Goal: Task Accomplishment & Management: Manage account settings

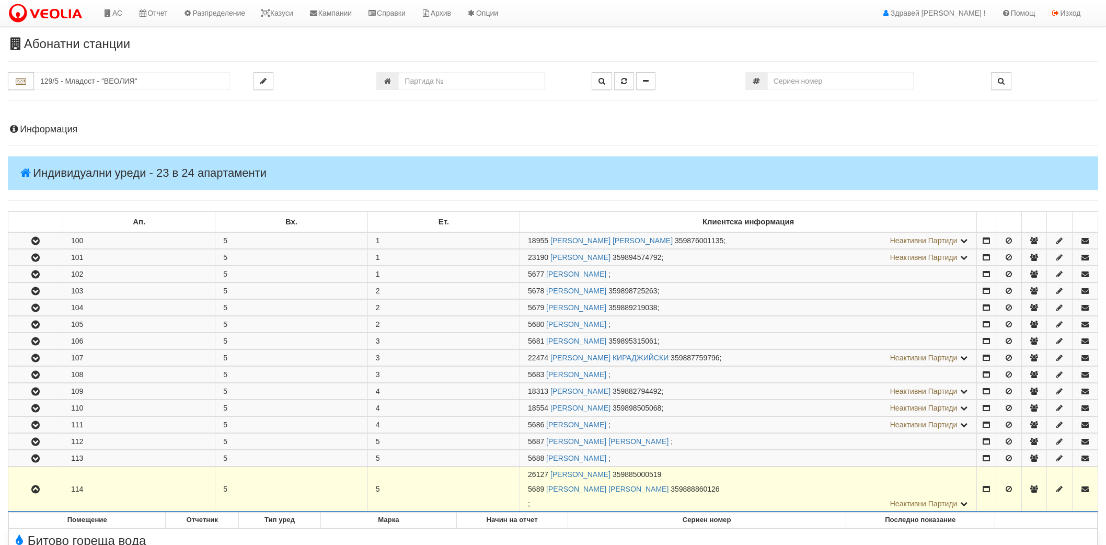
scroll to position [232, 0]
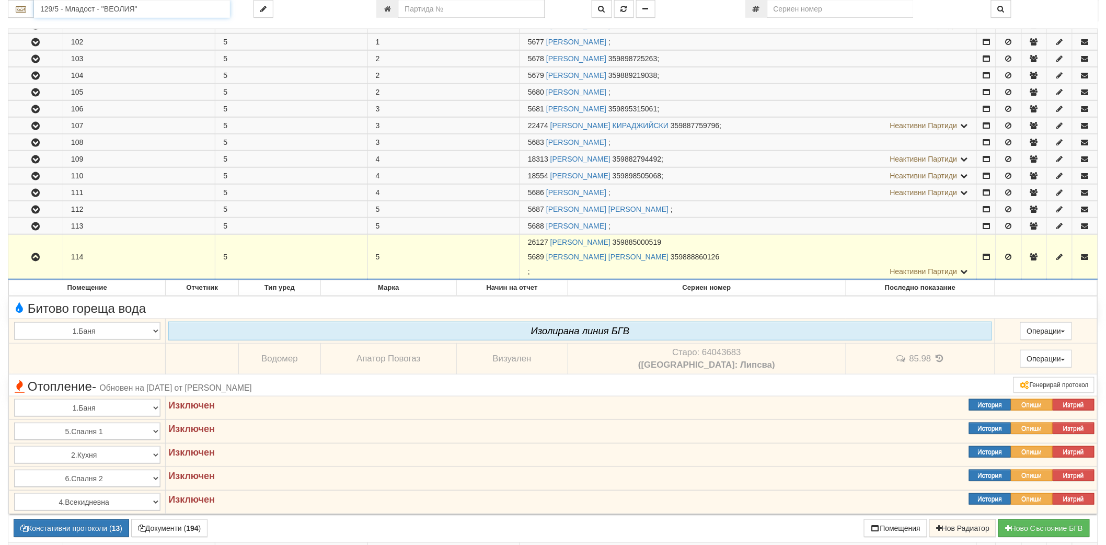
click at [216, 9] on input "129/5 - Младост - "ВЕОЛИЯ"" at bounding box center [132, 9] width 196 height 18
click at [168, 25] on div "105/1 - Младост - "ХОЛИДЕЙ"" at bounding box center [132, 25] width 193 height 12
type input "105/1 - Младост - "ХОЛИДЕЙ""
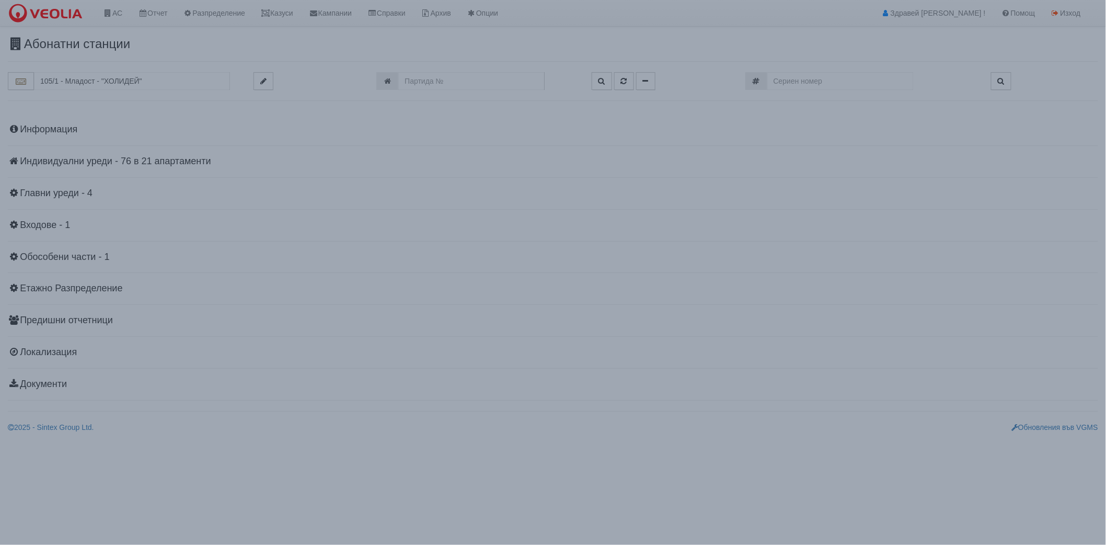
scroll to position [0, 0]
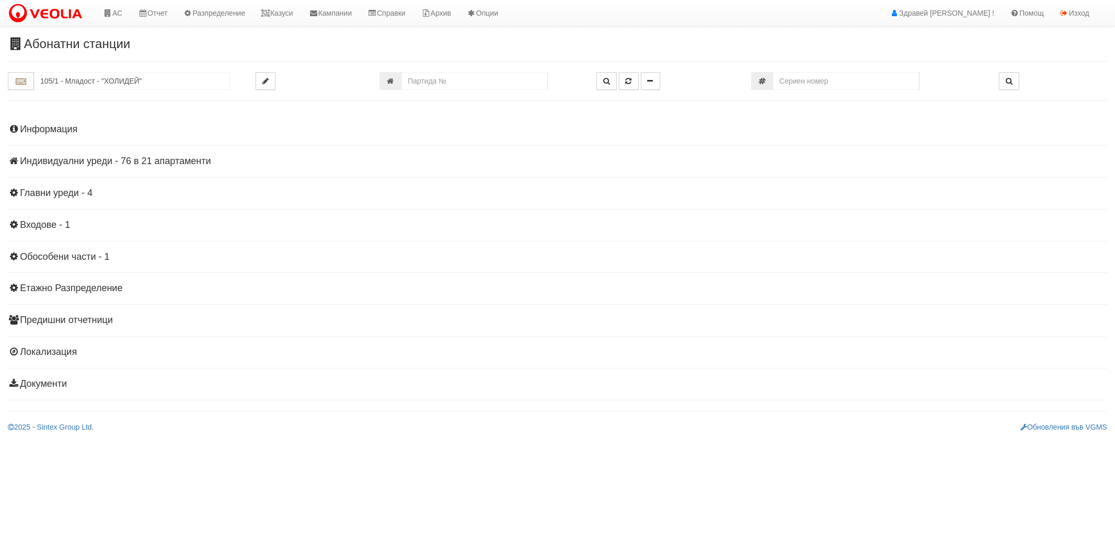
click at [162, 166] on h4 "Индивидуални уреди - 76 в 21 апартаменти" at bounding box center [558, 161] width 1100 height 10
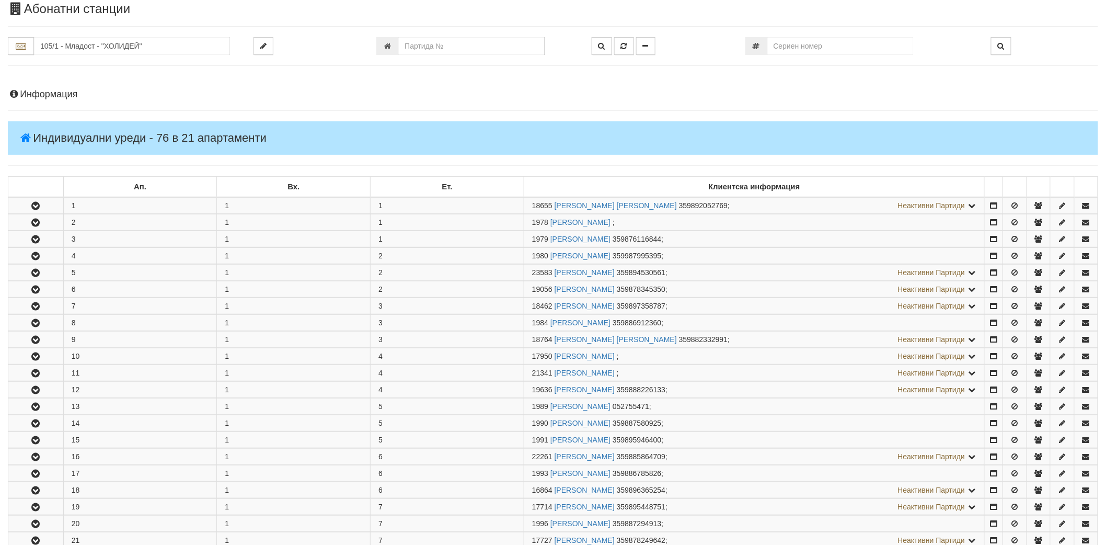
scroll to position [174, 0]
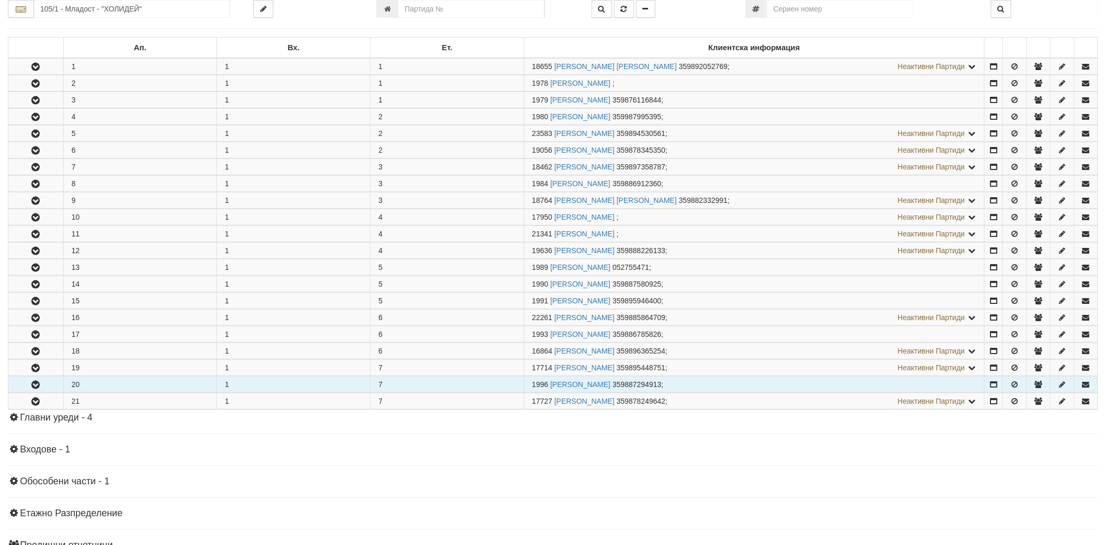
click at [32, 384] on icon "button" at bounding box center [35, 384] width 13 height 7
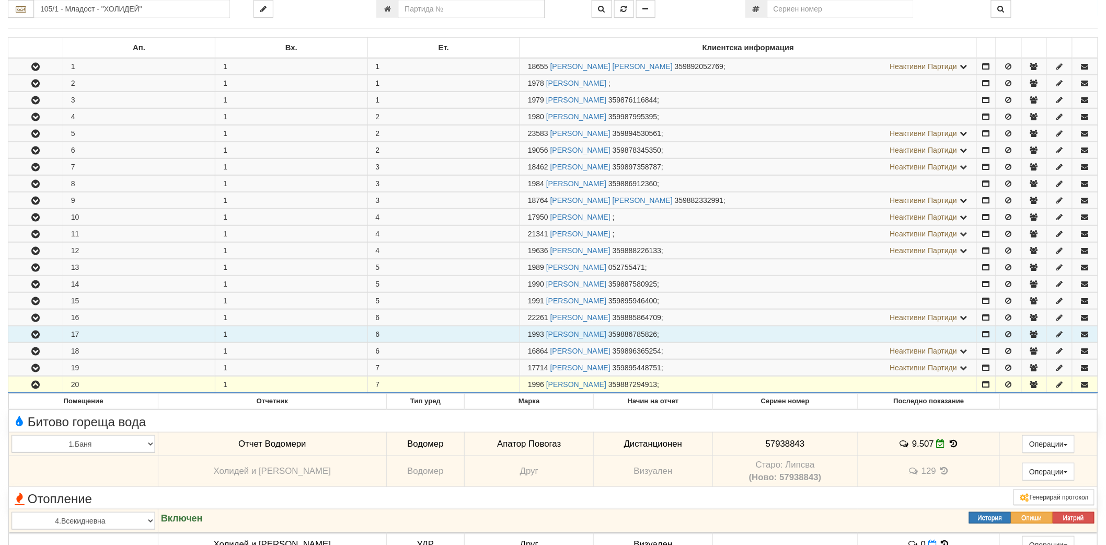
click at [32, 337] on icon "button" at bounding box center [35, 334] width 13 height 7
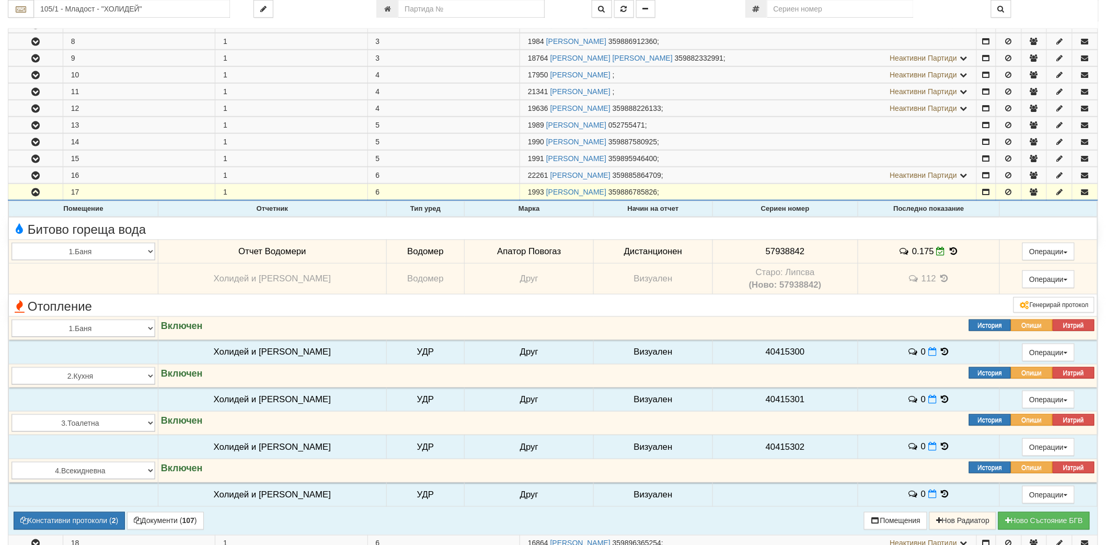
scroll to position [232, 0]
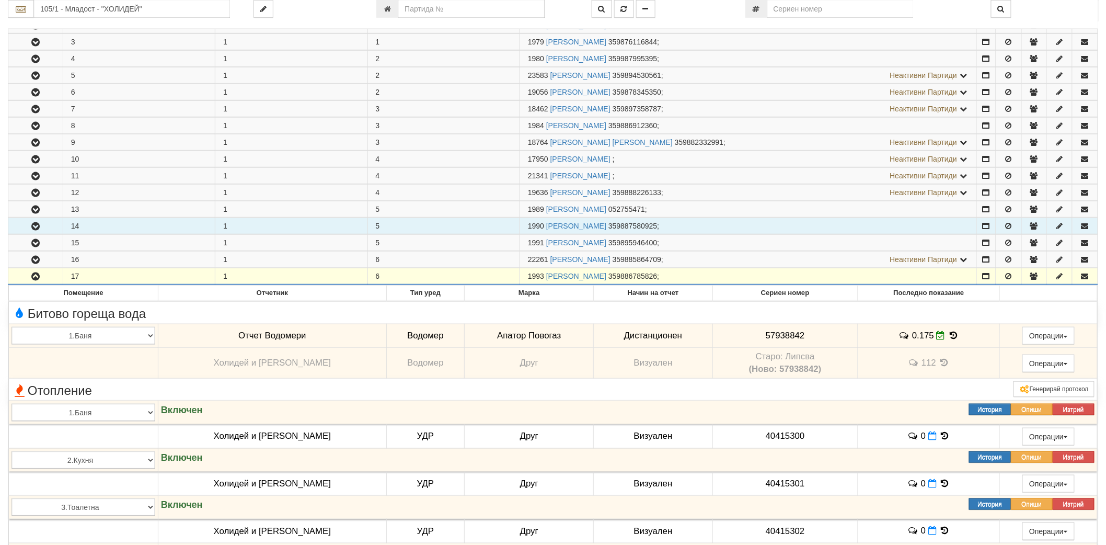
click at [40, 226] on icon "button" at bounding box center [35, 226] width 13 height 7
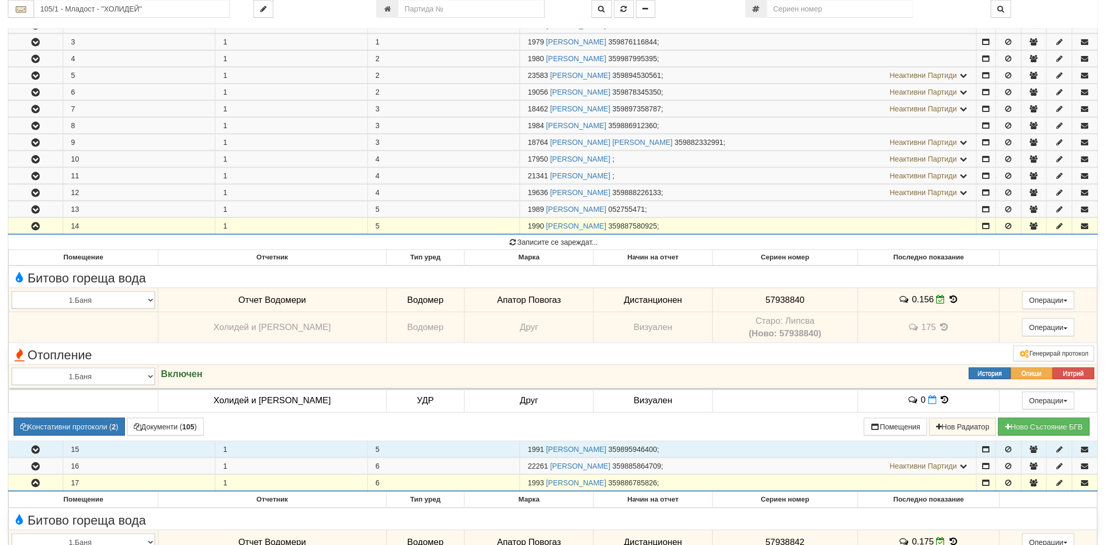
scroll to position [116, 0]
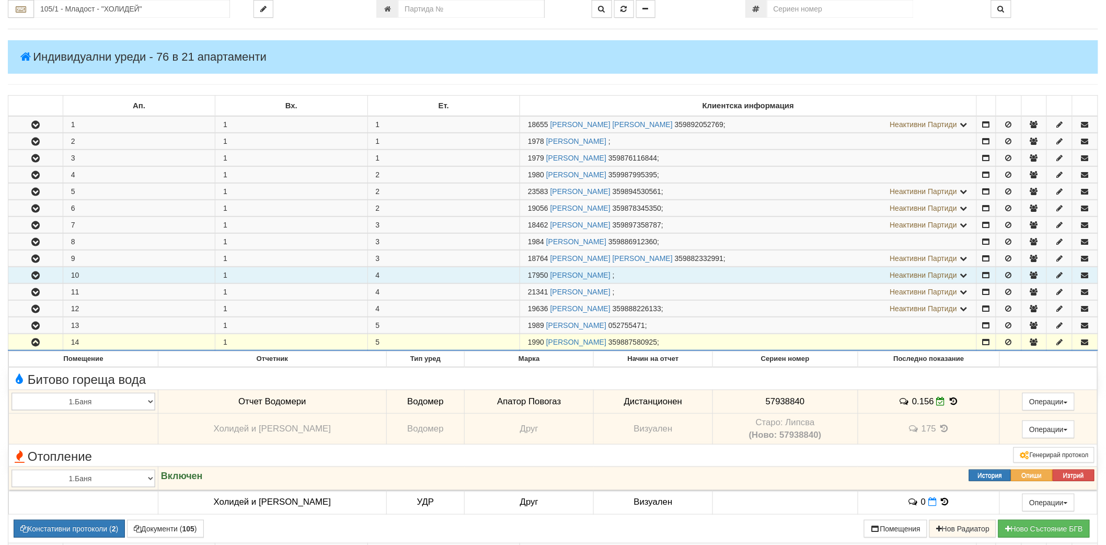
click at [39, 273] on icon "button" at bounding box center [35, 275] width 13 height 7
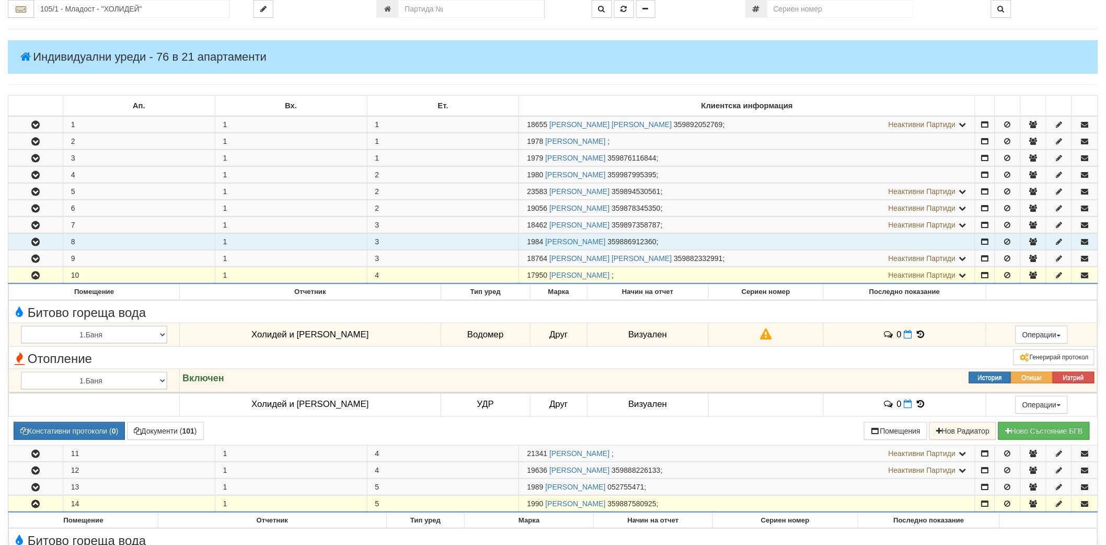
click at [32, 236] on button "button" at bounding box center [35, 242] width 54 height 16
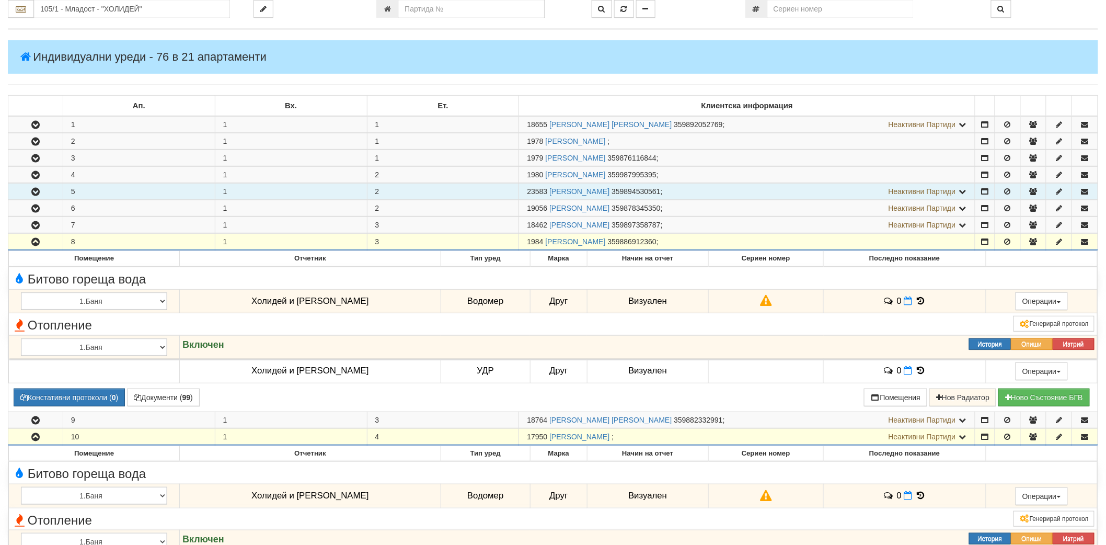
click at [40, 188] on icon "button" at bounding box center [35, 191] width 13 height 7
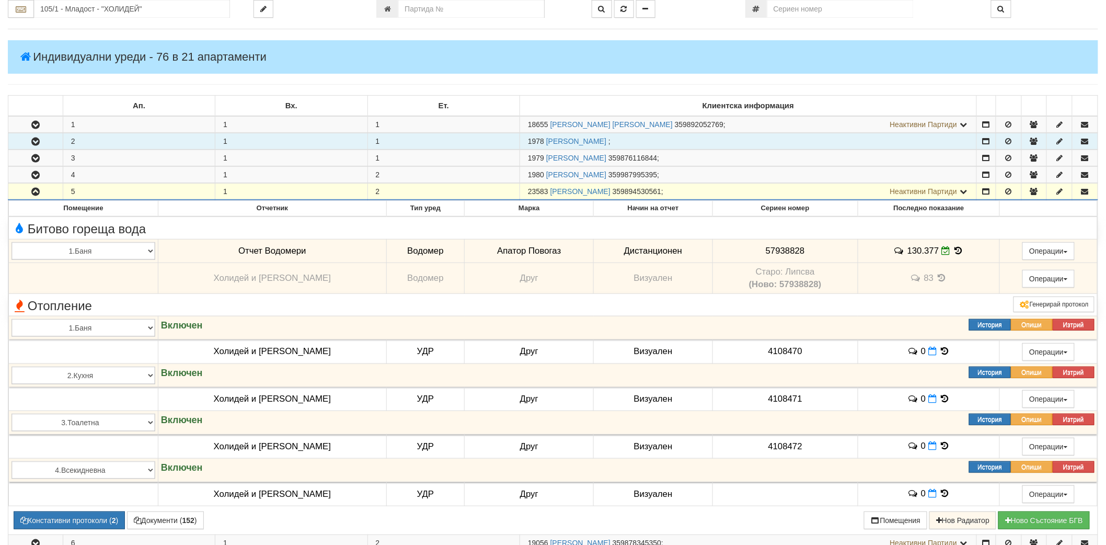
click at [47, 144] on button "button" at bounding box center [35, 141] width 54 height 16
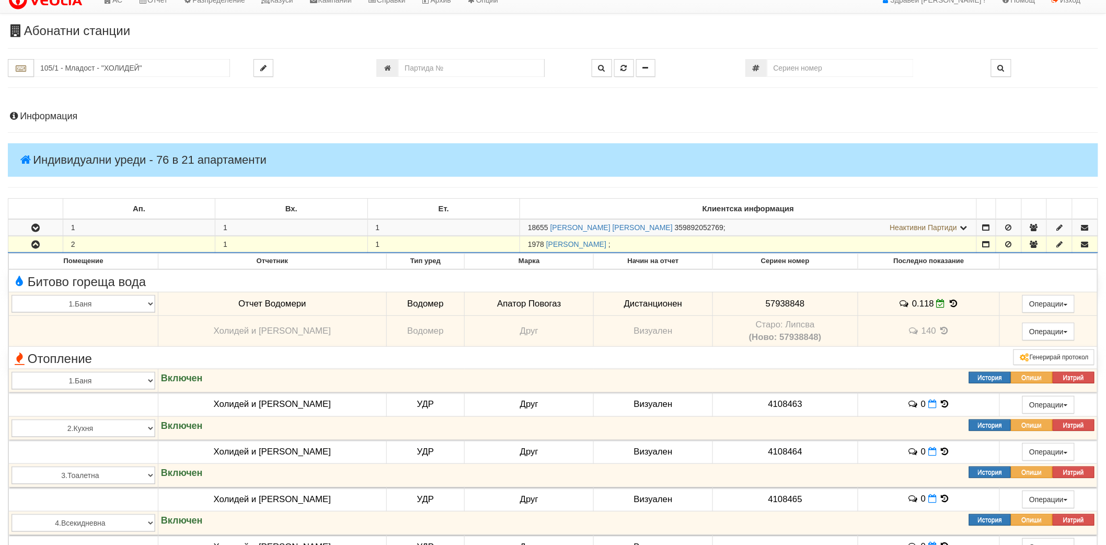
scroll to position [0, 0]
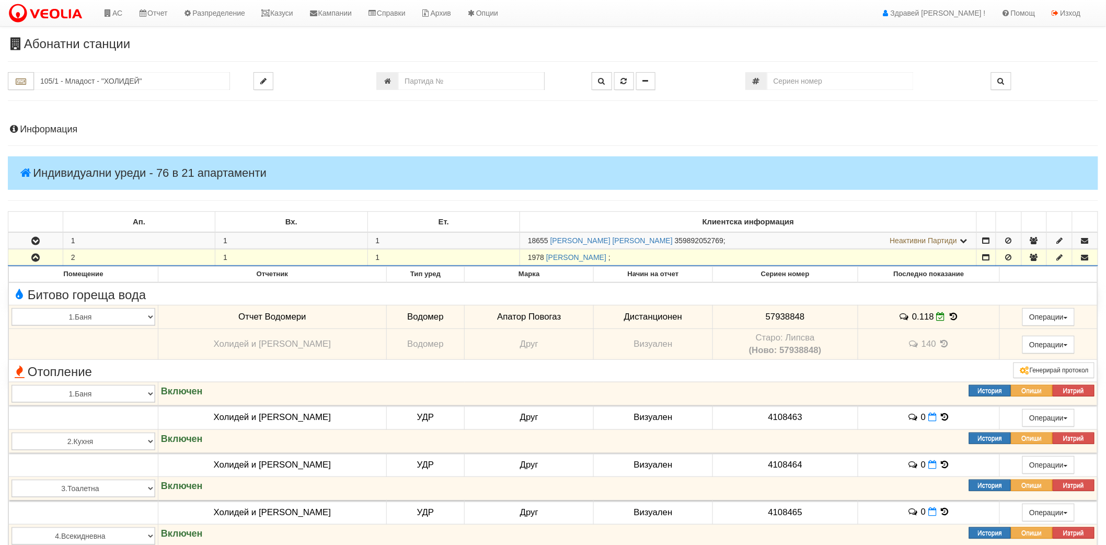
click at [39, 254] on icon "button" at bounding box center [35, 257] width 13 height 7
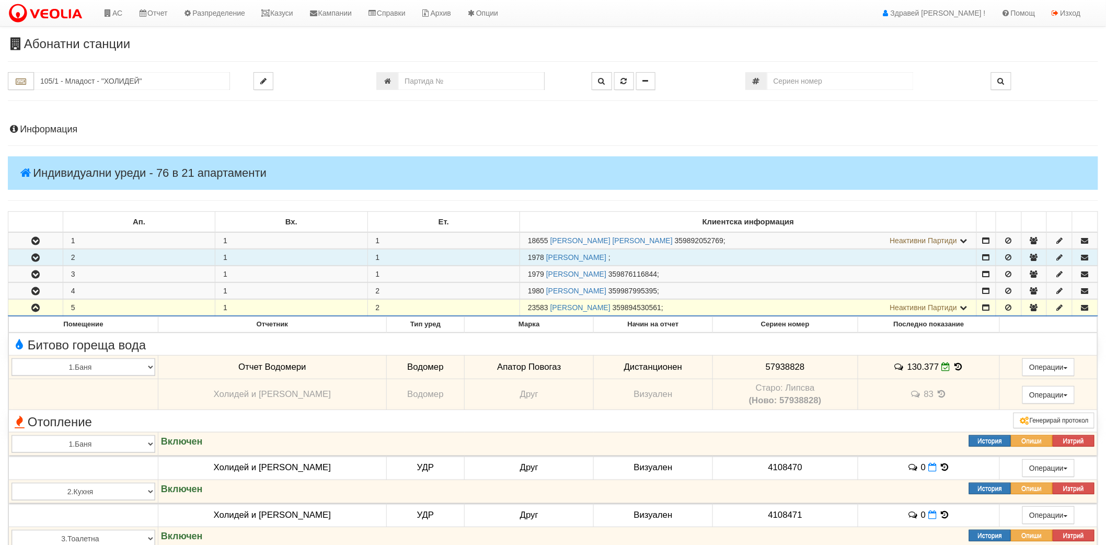
click at [42, 311] on icon "button" at bounding box center [35, 307] width 13 height 7
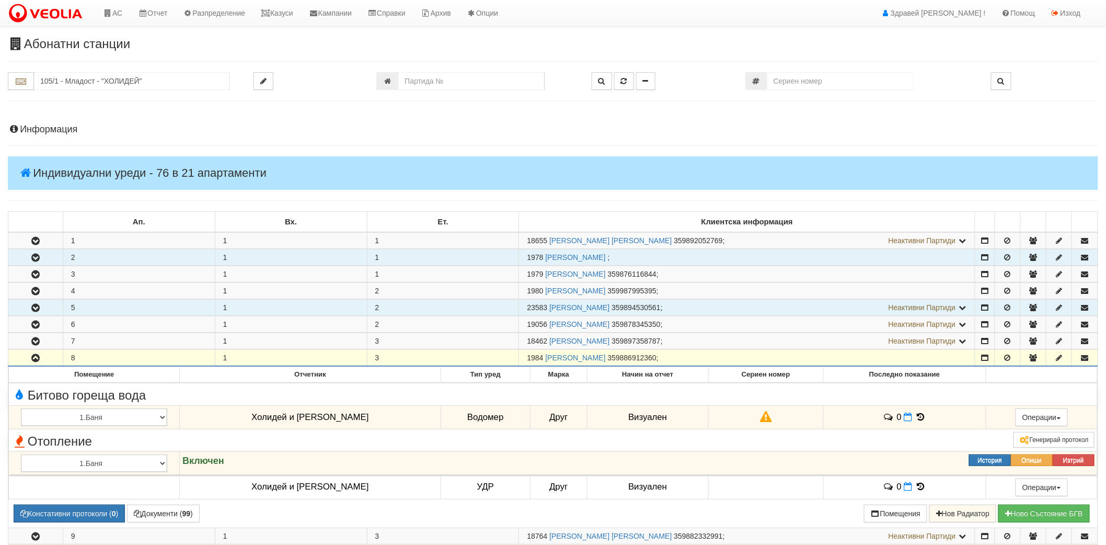
click at [29, 359] on icon "button" at bounding box center [35, 358] width 13 height 7
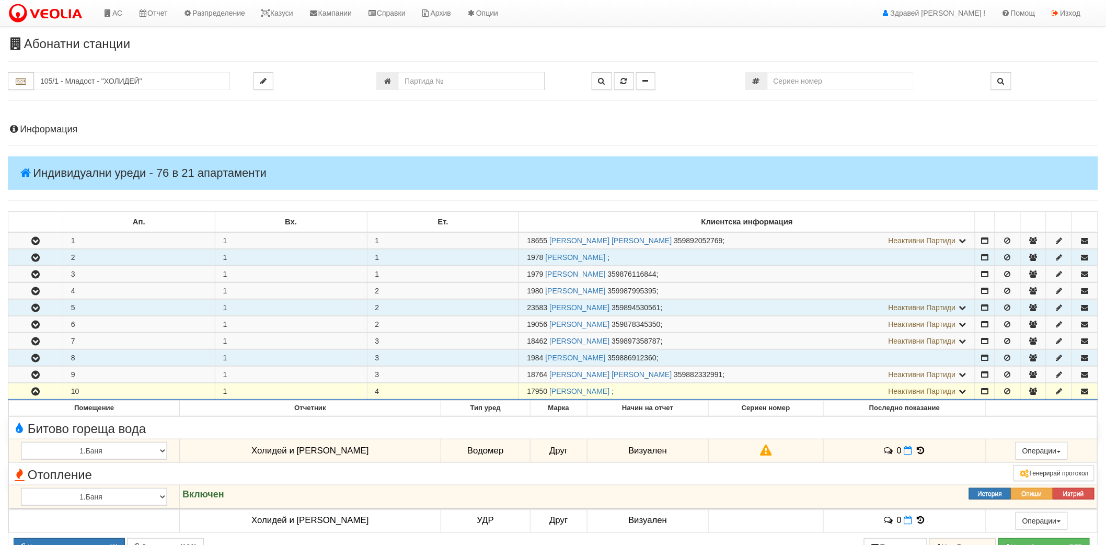
click at [32, 394] on icon "button" at bounding box center [35, 391] width 13 height 7
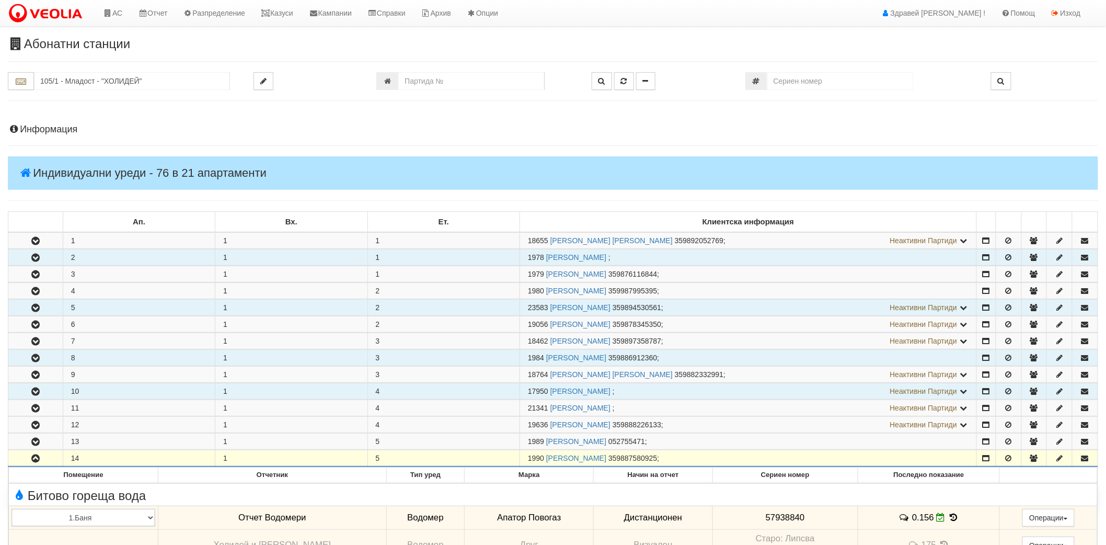
scroll to position [58, 0]
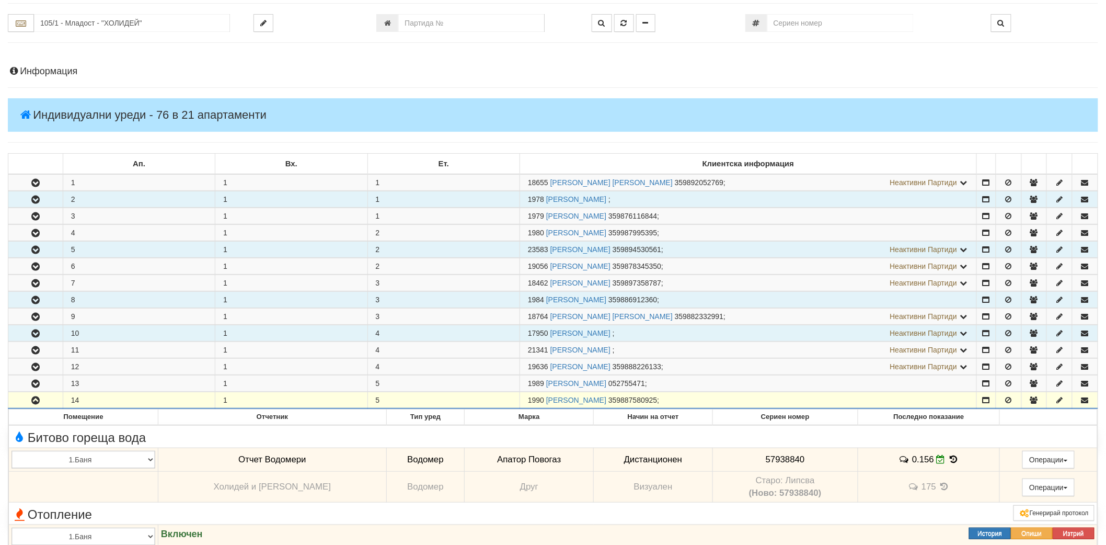
click at [33, 404] on icon "button" at bounding box center [35, 400] width 13 height 7
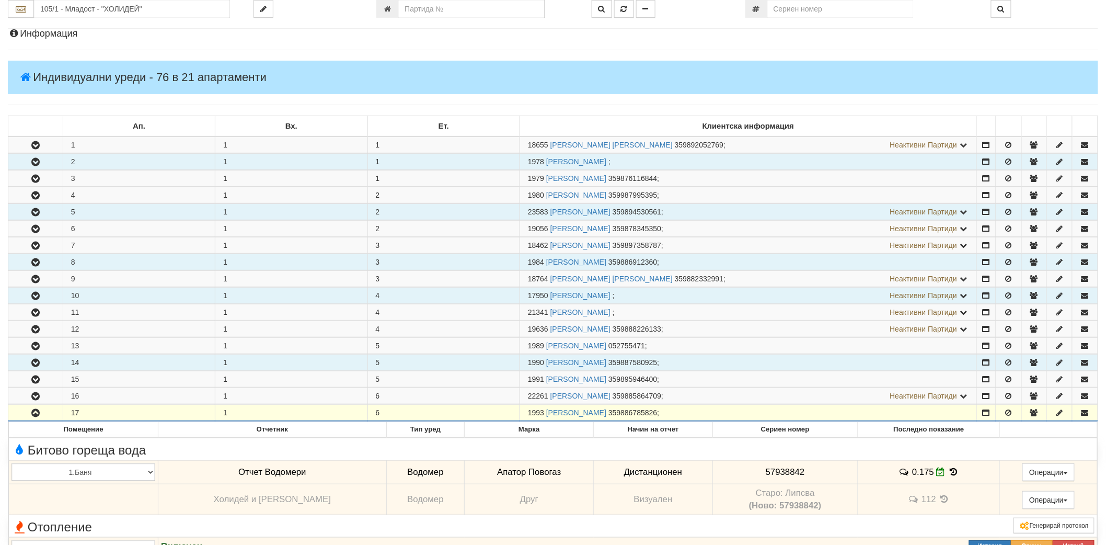
scroll to position [116, 0]
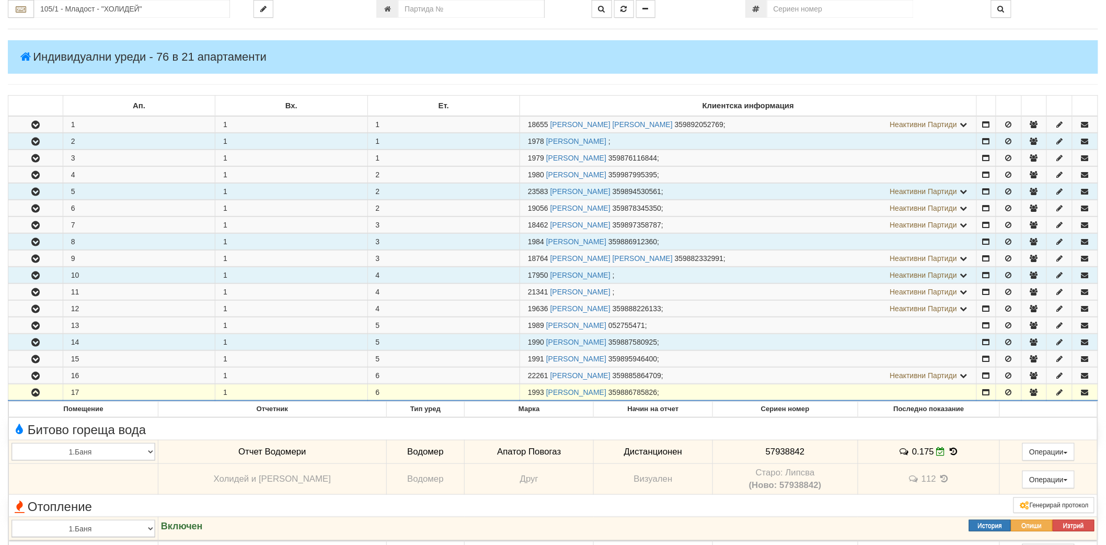
click at [37, 390] on icon "button" at bounding box center [35, 392] width 13 height 7
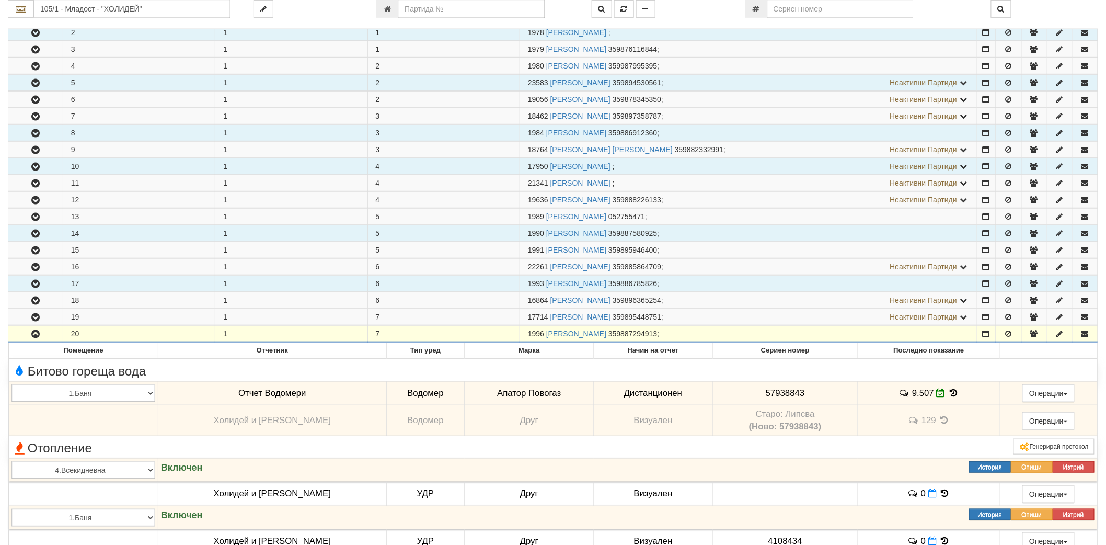
scroll to position [232, 0]
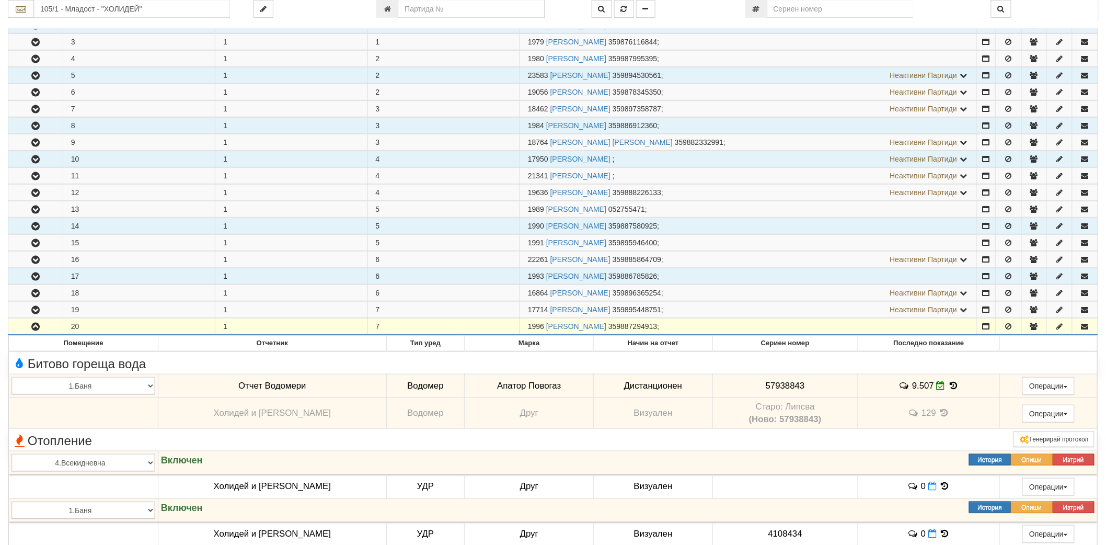
click at [38, 330] on icon "button" at bounding box center [35, 326] width 13 height 7
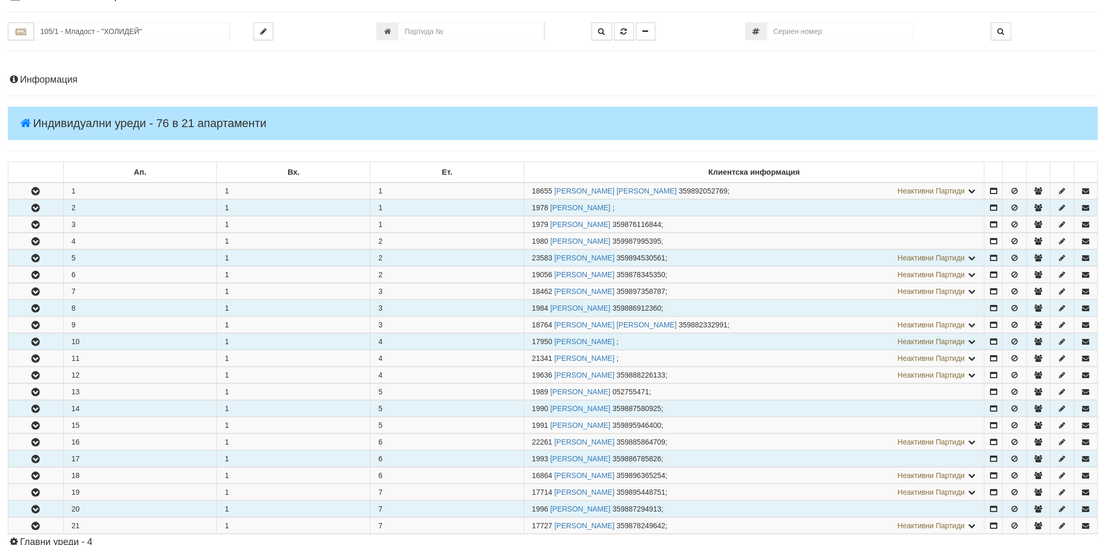
scroll to position [0, 0]
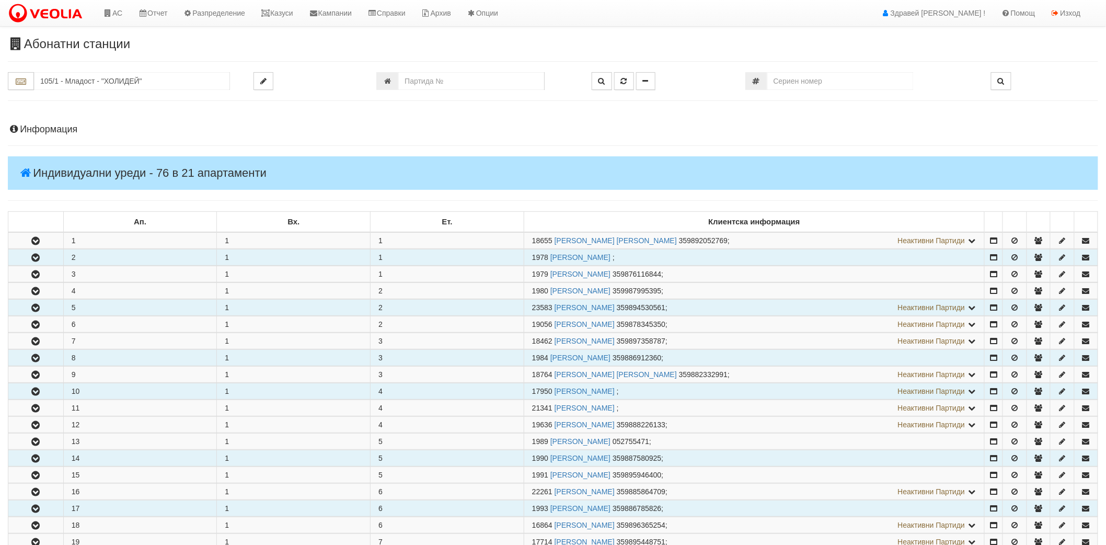
click at [63, 133] on h4 "Информация" at bounding box center [553, 129] width 1091 height 10
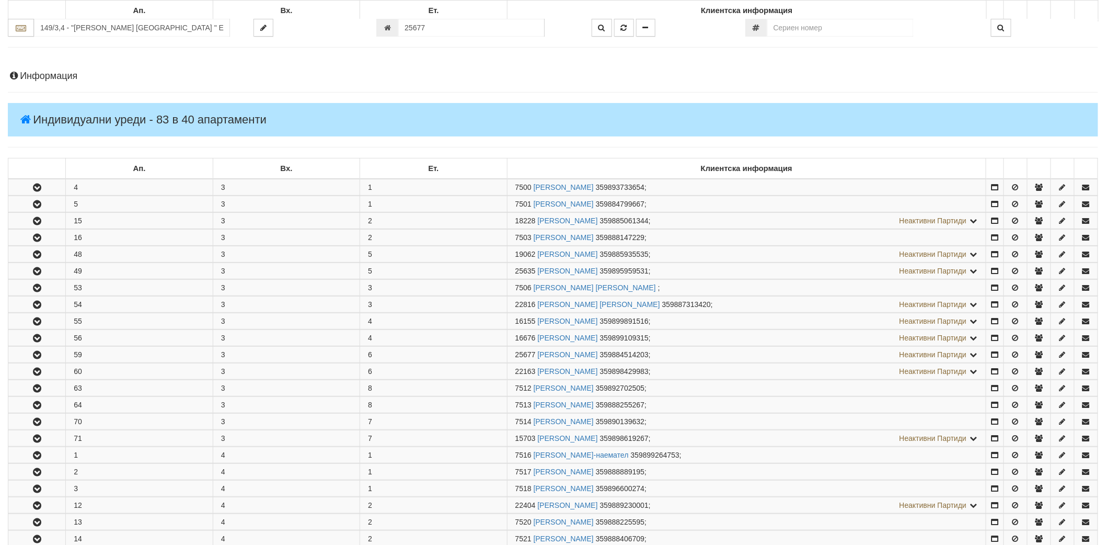
scroll to position [374, 0]
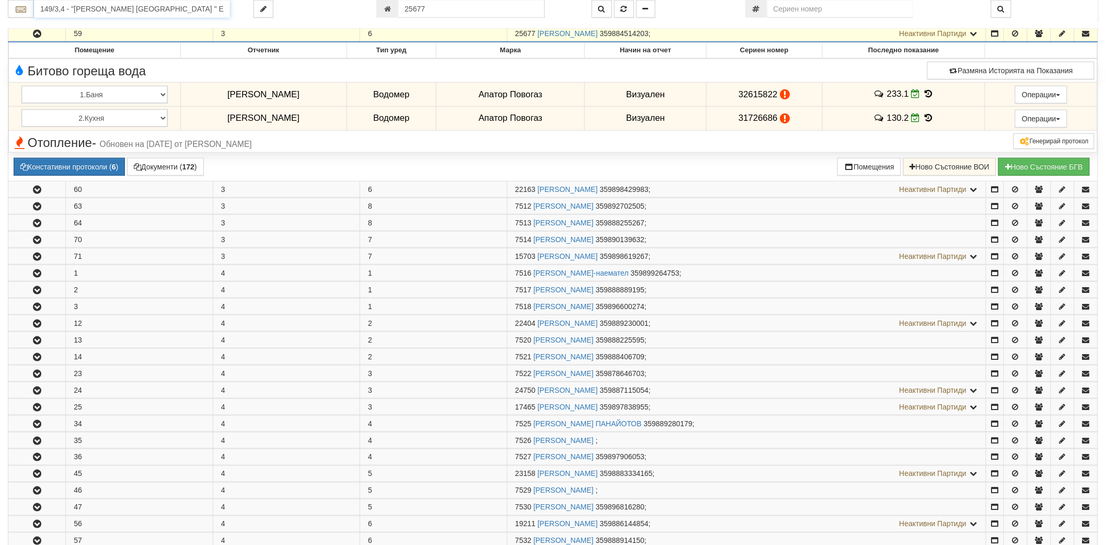
click at [114, 11] on input "149/3,4 - "ВЕОЛИЯ ЕНЕРДЖИ ВАРНА " ЕАД" at bounding box center [132, 9] width 196 height 18
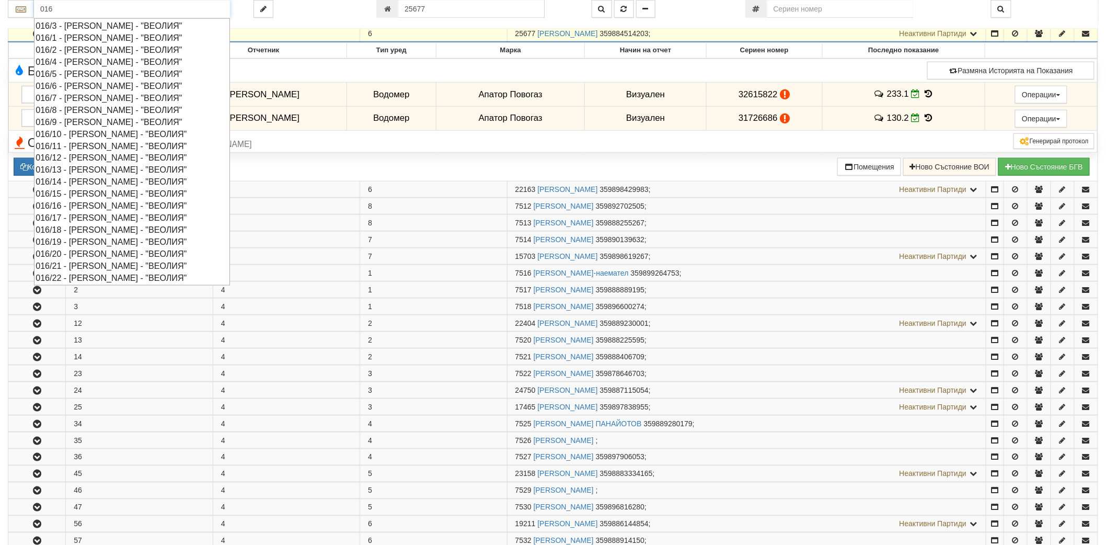
click at [75, 134] on div "016/10 - Орхид Хилс - "ВЕОЛИЯ"" at bounding box center [132, 134] width 193 height 12
type input "016/10 - Орхид Хилс - "ВЕОЛИЯ""
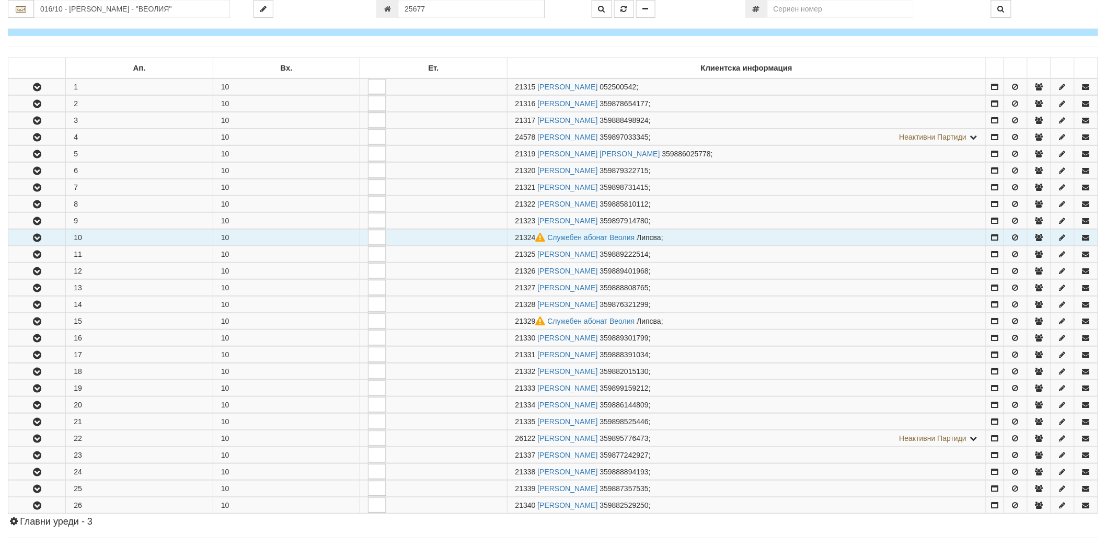
scroll to position [174, 0]
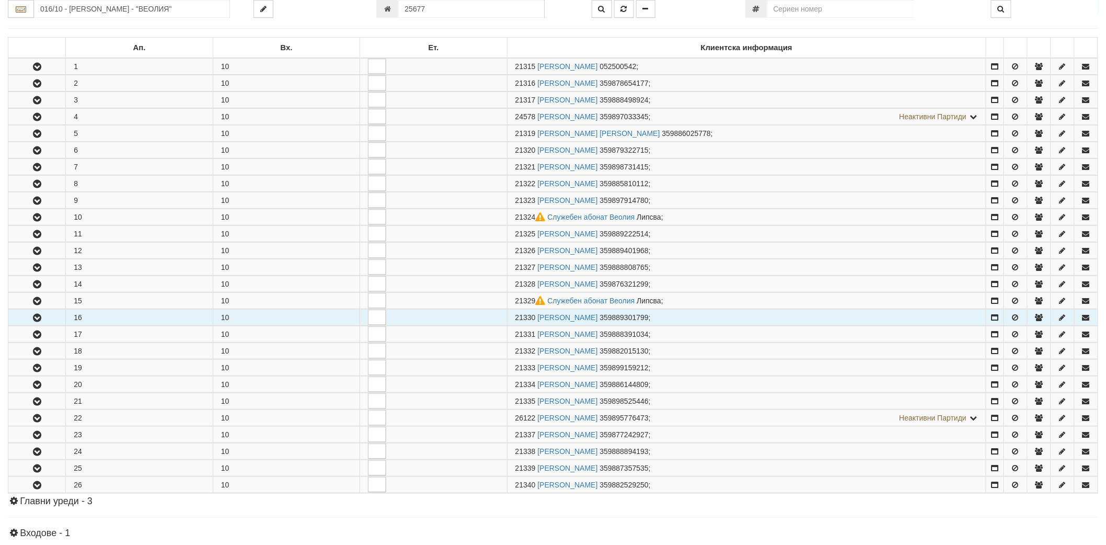
click at [37, 320] on icon "button" at bounding box center [37, 317] width 13 height 7
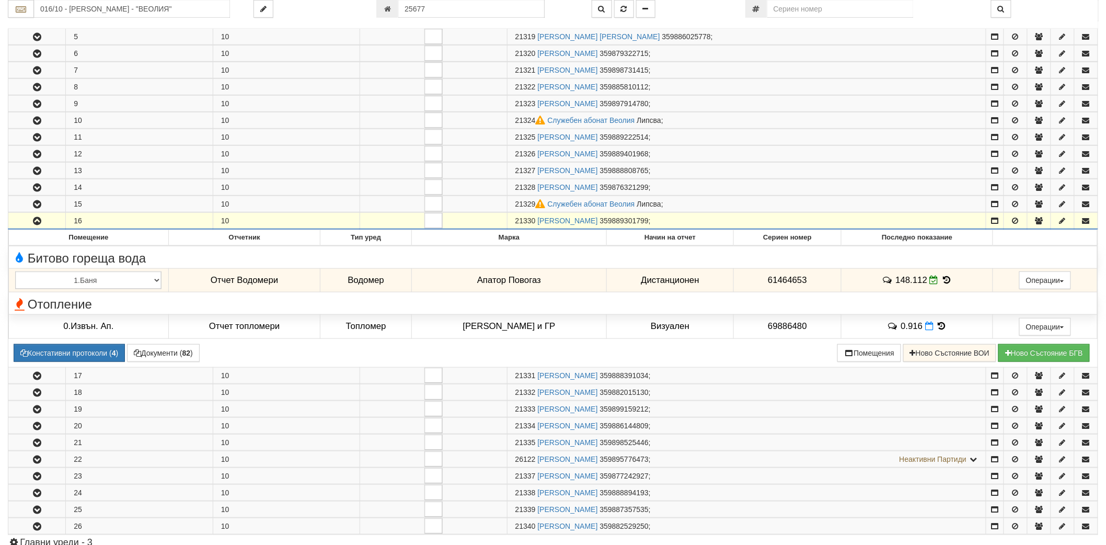
scroll to position [290, 0]
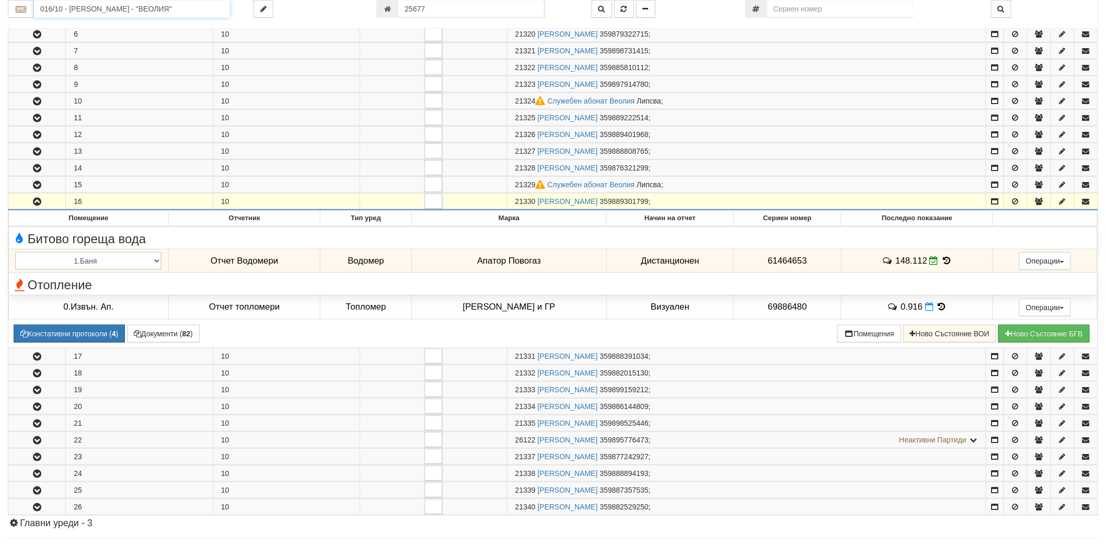
click at [111, 6] on input "016/10 - Орхид Хилс - "ВЕОЛИЯ"" at bounding box center [132, 9] width 196 height 18
click at [441, 5] on input "25677" at bounding box center [471, 9] width 146 height 18
type input "17717"
type input "117/3 - "ТЕХЕМ СЪРВИСИС" ЕООД"
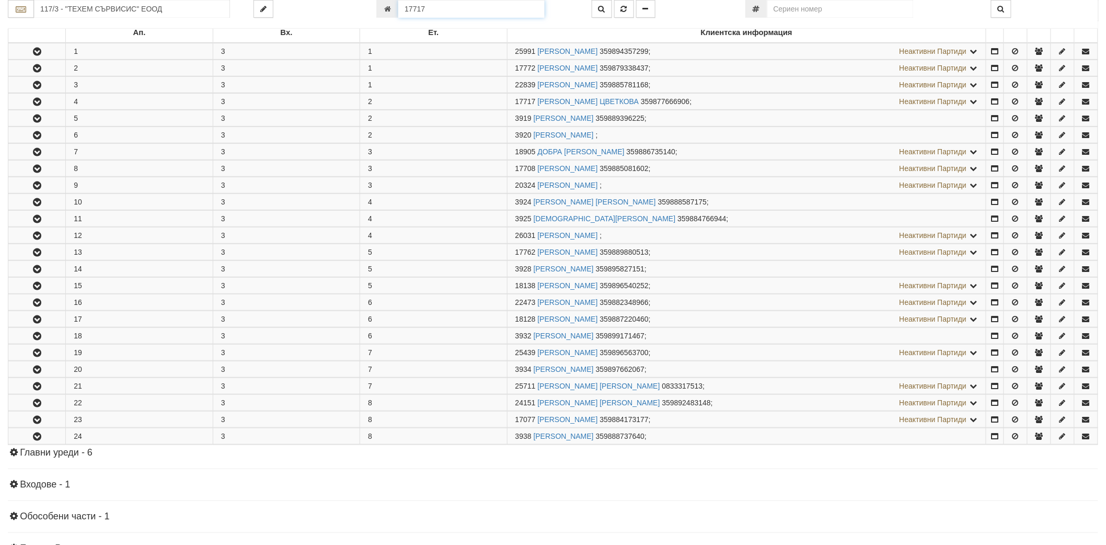
scroll to position [257, 0]
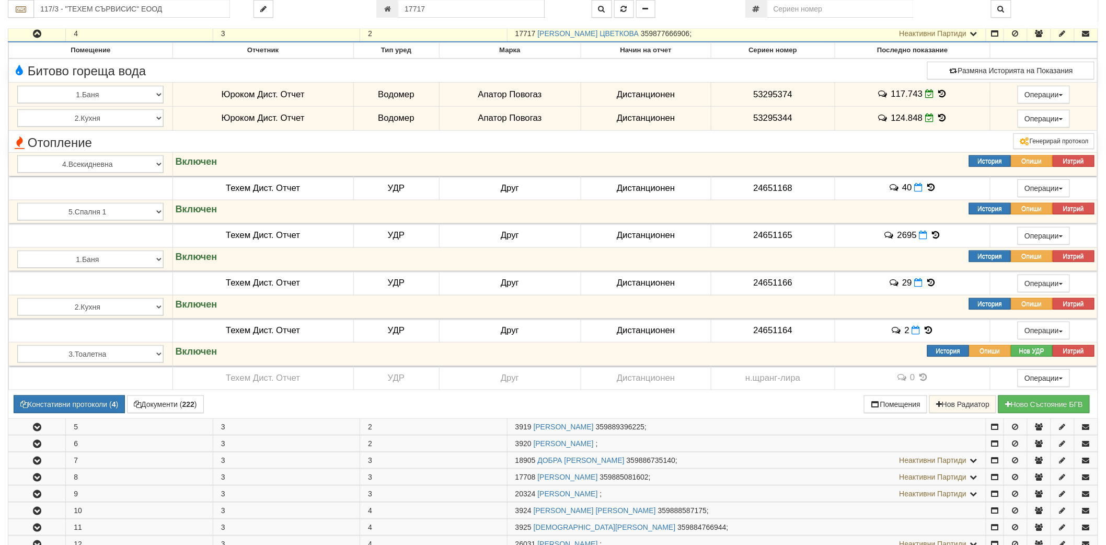
drag, startPoint x: 514, startPoint y: 32, endPoint x: 536, endPoint y: 32, distance: 22.0
click at [536, 32] on td "17717 ИЛИАНА ЦВЕТКОВА ЦВЕТКОВА 359877666906 ; Неактивни Партиди 3918 ЦВЯТКО СТО…" at bounding box center [746, 34] width 479 height 17
drag, startPoint x: 529, startPoint y: 32, endPoint x: 703, endPoint y: 40, distance: 174.3
click at [713, 40] on td "17717 ИЛИАНА ЦВЕТКОВА ЦВЕТКОВА 359877666906 ; Неактивни Партиди 3918 ЦВЯТКО СТО…" at bounding box center [746, 34] width 479 height 17
click at [619, 32] on link "ИЛИАНА ЦВЕТКОВА ЦВЕТКОВА" at bounding box center [588, 33] width 101 height 8
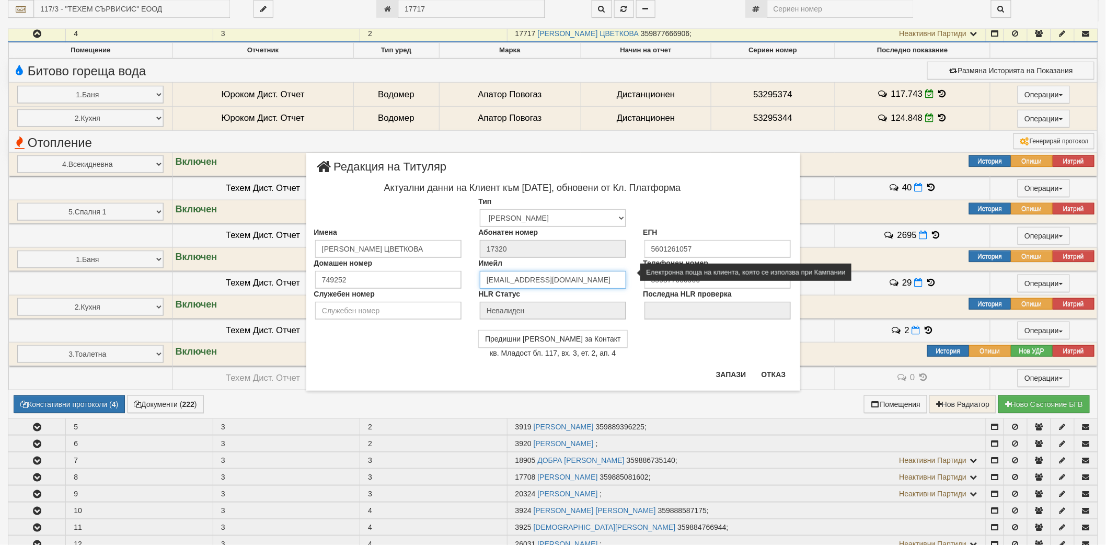
drag, startPoint x: 476, startPoint y: 278, endPoint x: 471, endPoint y: 279, distance: 5.8
click at [471, 279] on div "Имейл tsvetkova1956@abv.bg" at bounding box center [553, 273] width 165 height 31
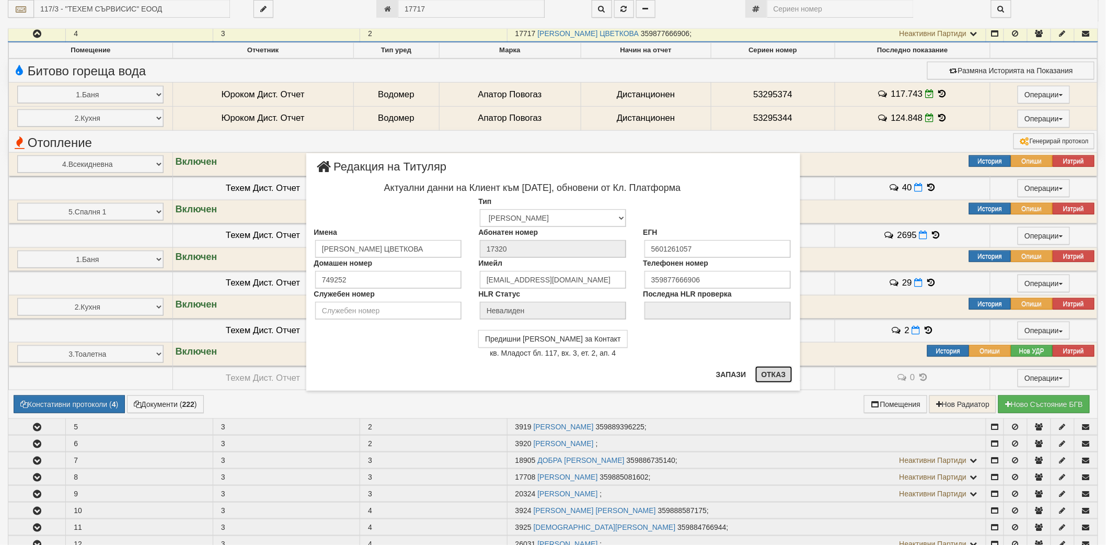
drag, startPoint x: 521, startPoint y: 278, endPoint x: 762, endPoint y: 374, distance: 259.1
click at [762, 374] on button "Отказ" at bounding box center [774, 374] width 37 height 17
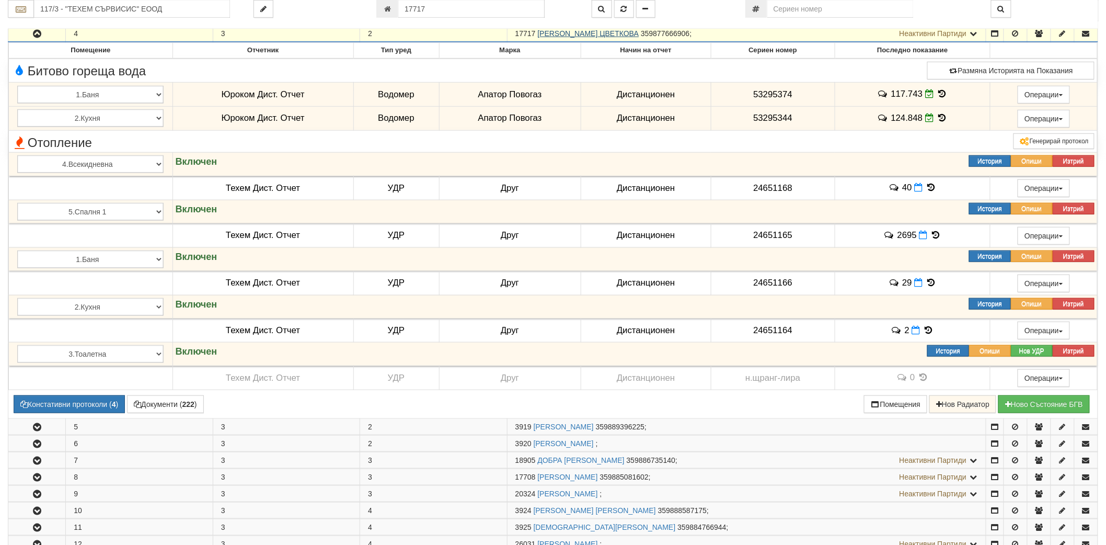
click at [571, 32] on link "ИЛИАНА ЦВЕТКОВА ЦВЕТКОВА" at bounding box center [588, 33] width 101 height 8
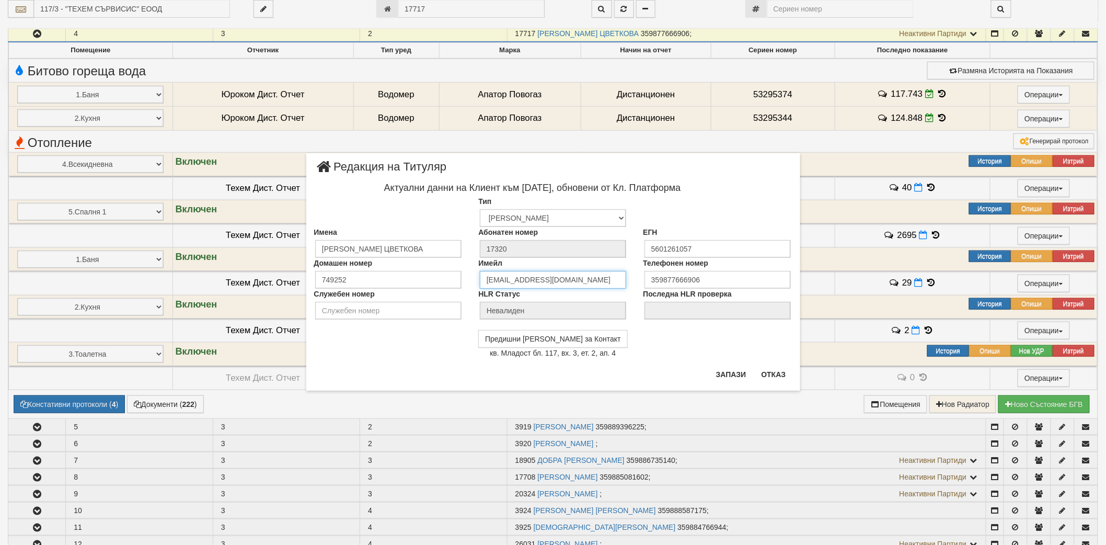
drag, startPoint x: 603, startPoint y: 277, endPoint x: 467, endPoint y: 282, distance: 136.0
click at [467, 282] on div "Домашен номер 749252 Имейл tsvetkova1956@abv.bg Телефонен номер 359877666906" at bounding box center [553, 273] width 494 height 31
click at [780, 372] on button "Отказ" at bounding box center [774, 374] width 37 height 17
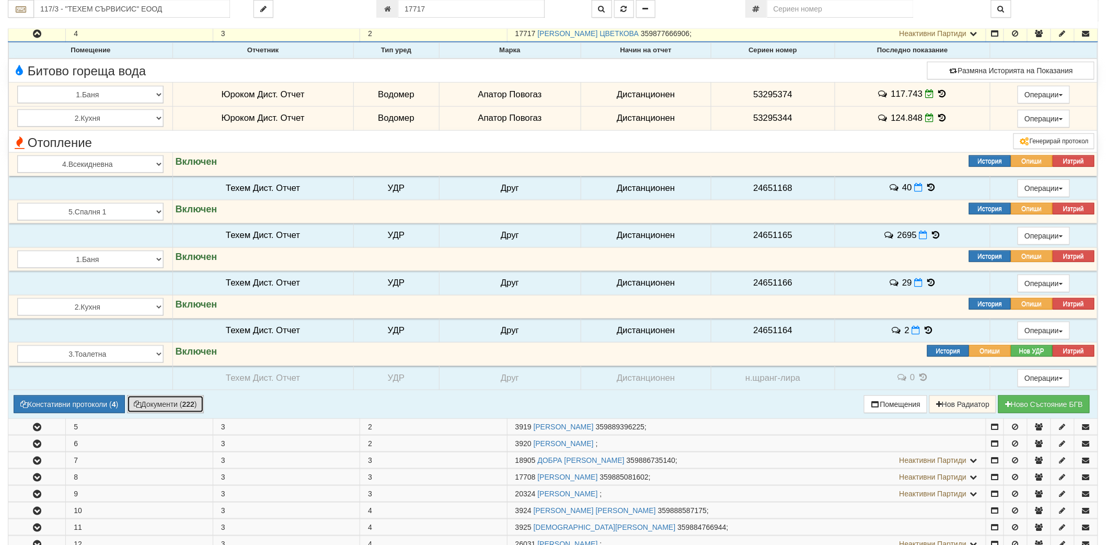
click at [157, 410] on button "Документи ( 222 )" at bounding box center [165, 404] width 77 height 18
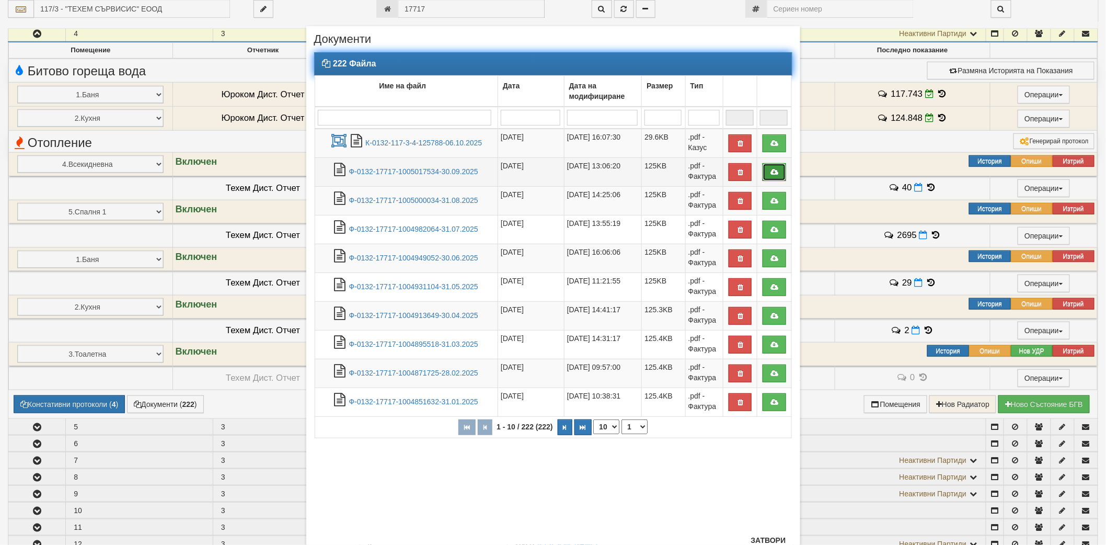
click at [772, 173] on icon at bounding box center [774, 171] width 9 height 7
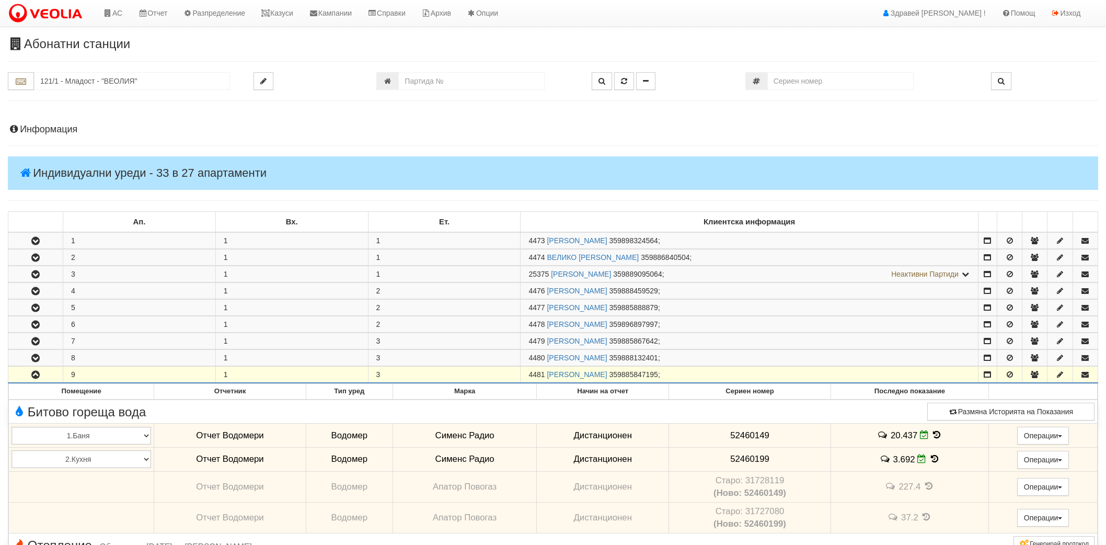
scroll to position [251, 0]
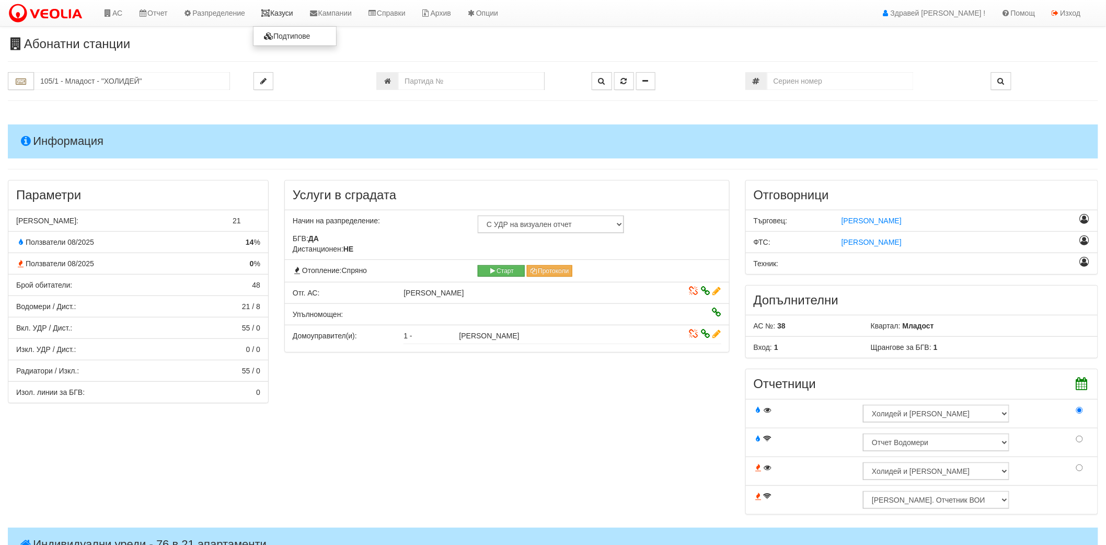
click at [281, 18] on link "Казуси" at bounding box center [277, 13] width 48 height 26
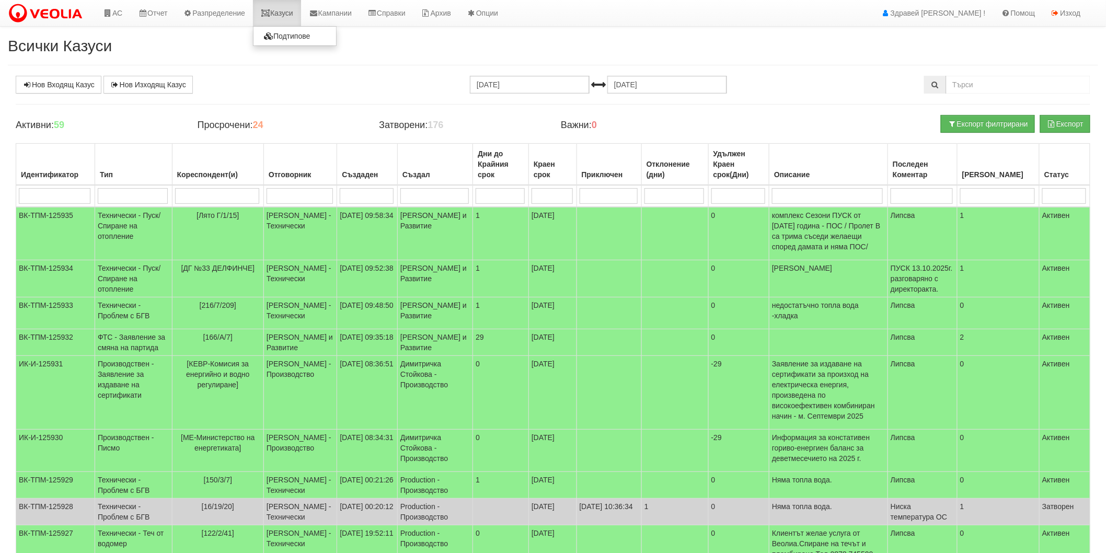
click at [296, 8] on link "Казуси" at bounding box center [277, 13] width 48 height 26
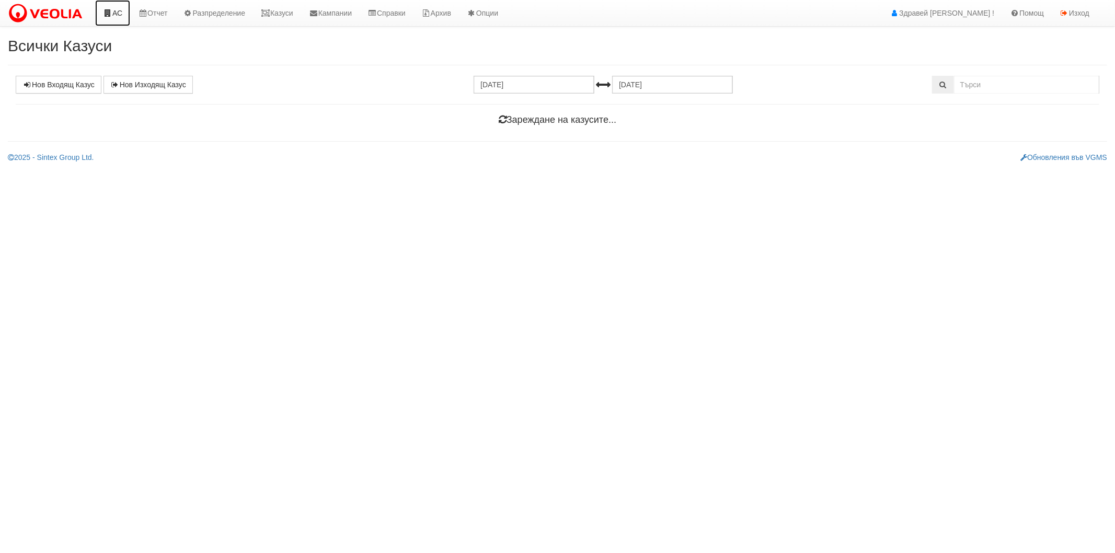
click at [108, 17] on icon at bounding box center [107, 12] width 9 height 7
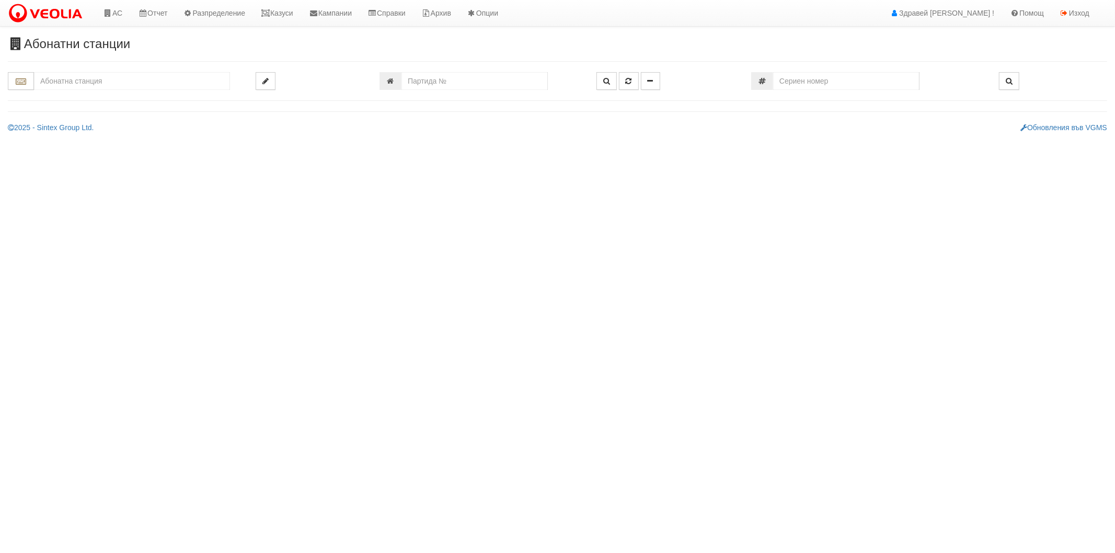
click at [128, 78] on input "text" at bounding box center [132, 81] width 196 height 18
